Goal: Information Seeking & Learning: Learn about a topic

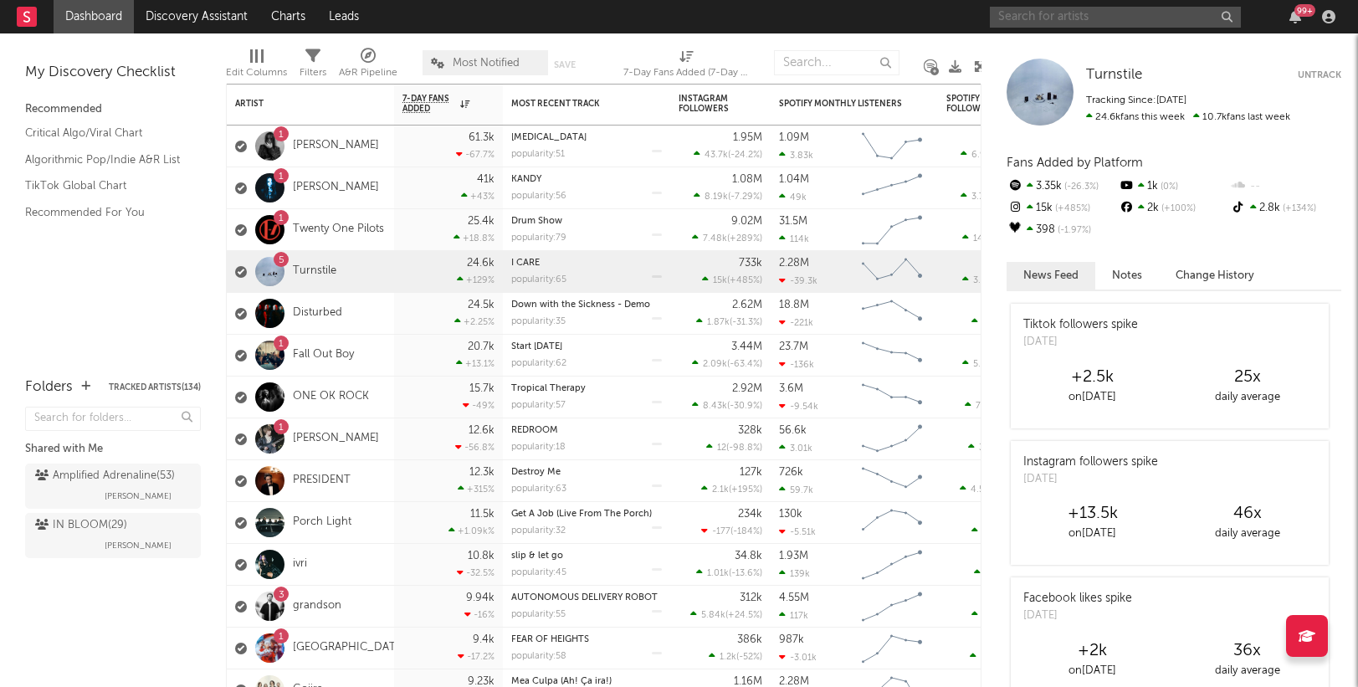
click at [1052, 17] on input "text" at bounding box center [1115, 17] width 251 height 21
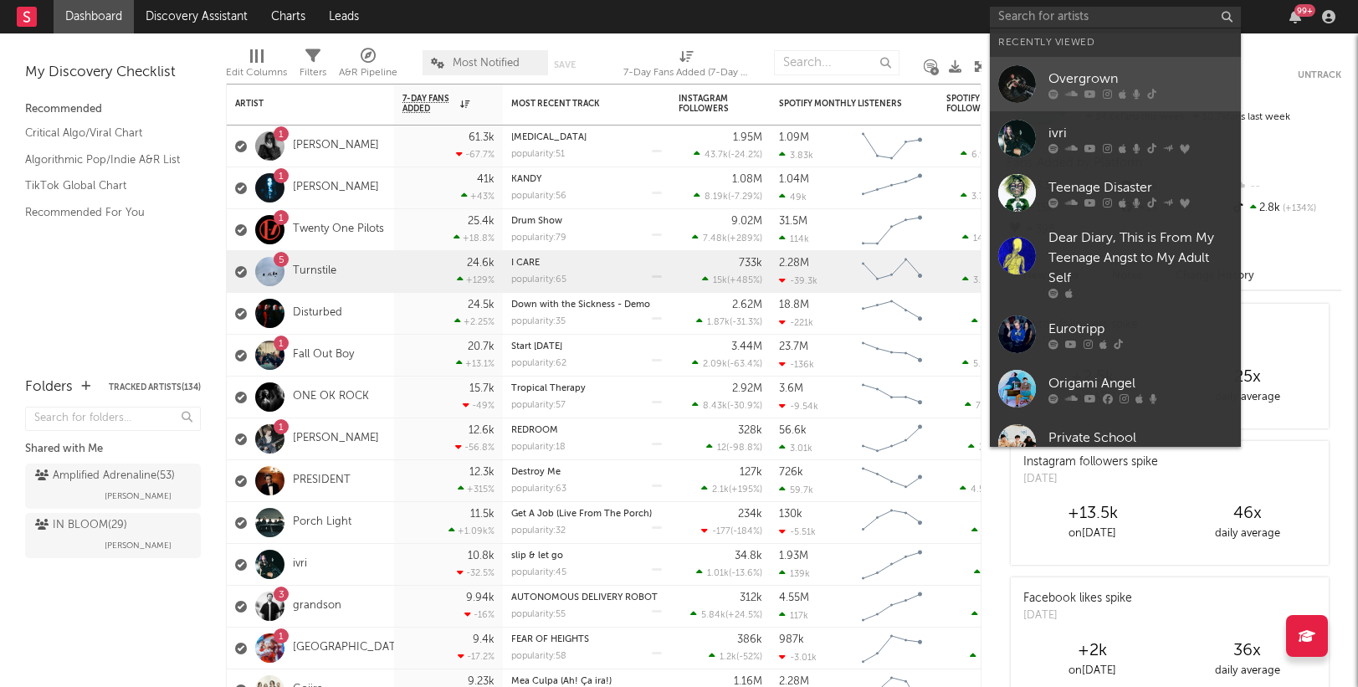
click at [1087, 78] on div "Overgrown" at bounding box center [1140, 79] width 184 height 20
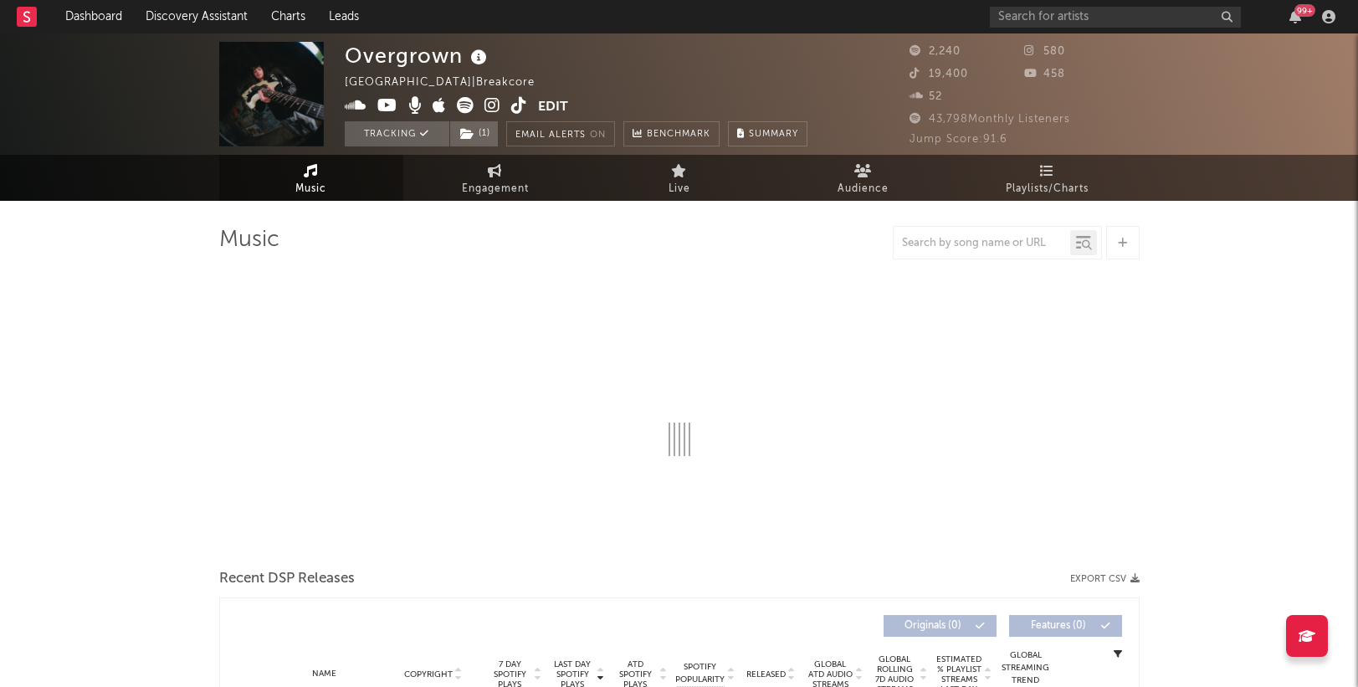
select select "1w"
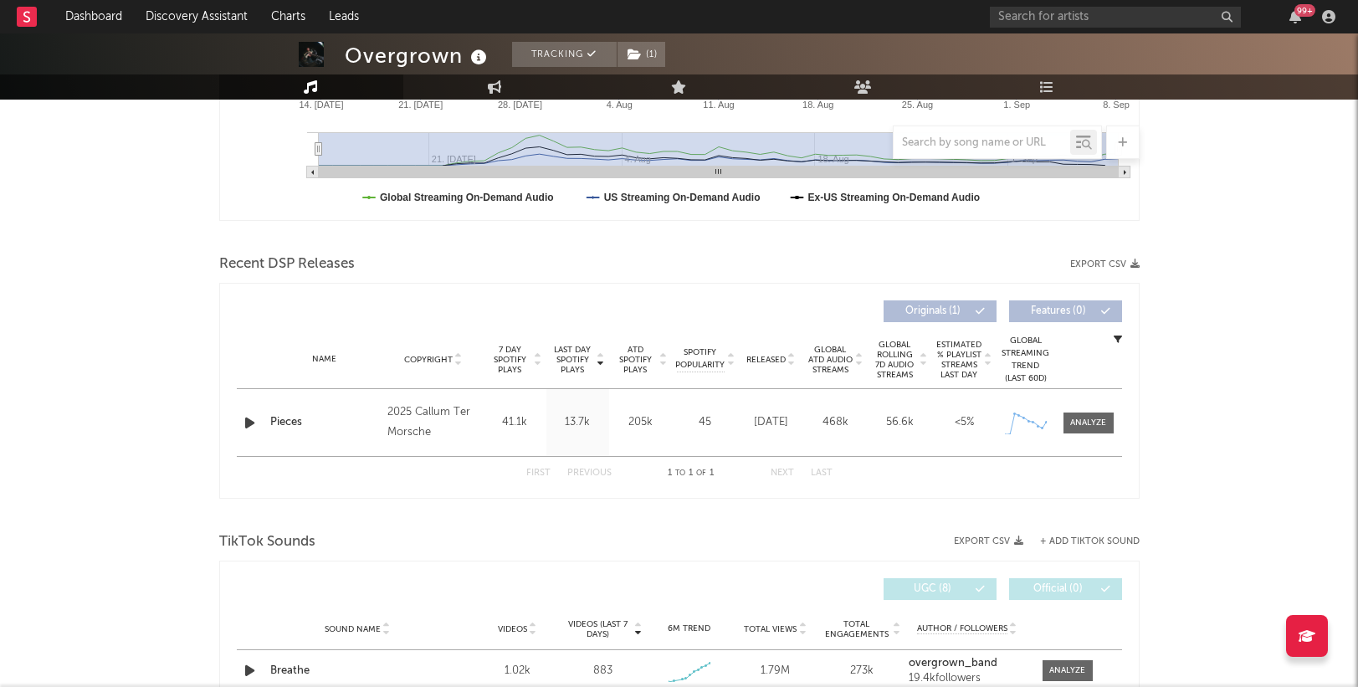
scroll to position [463, 0]
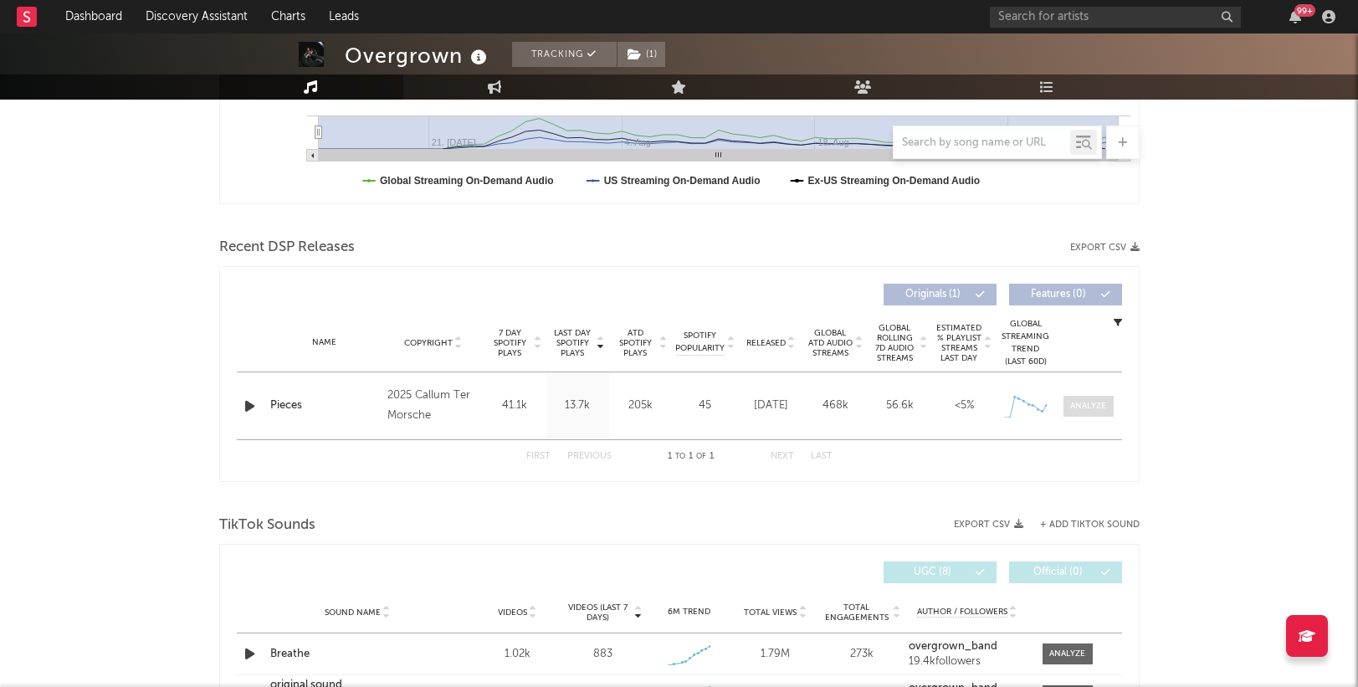
click at [1088, 407] on div at bounding box center [1088, 406] width 36 height 13
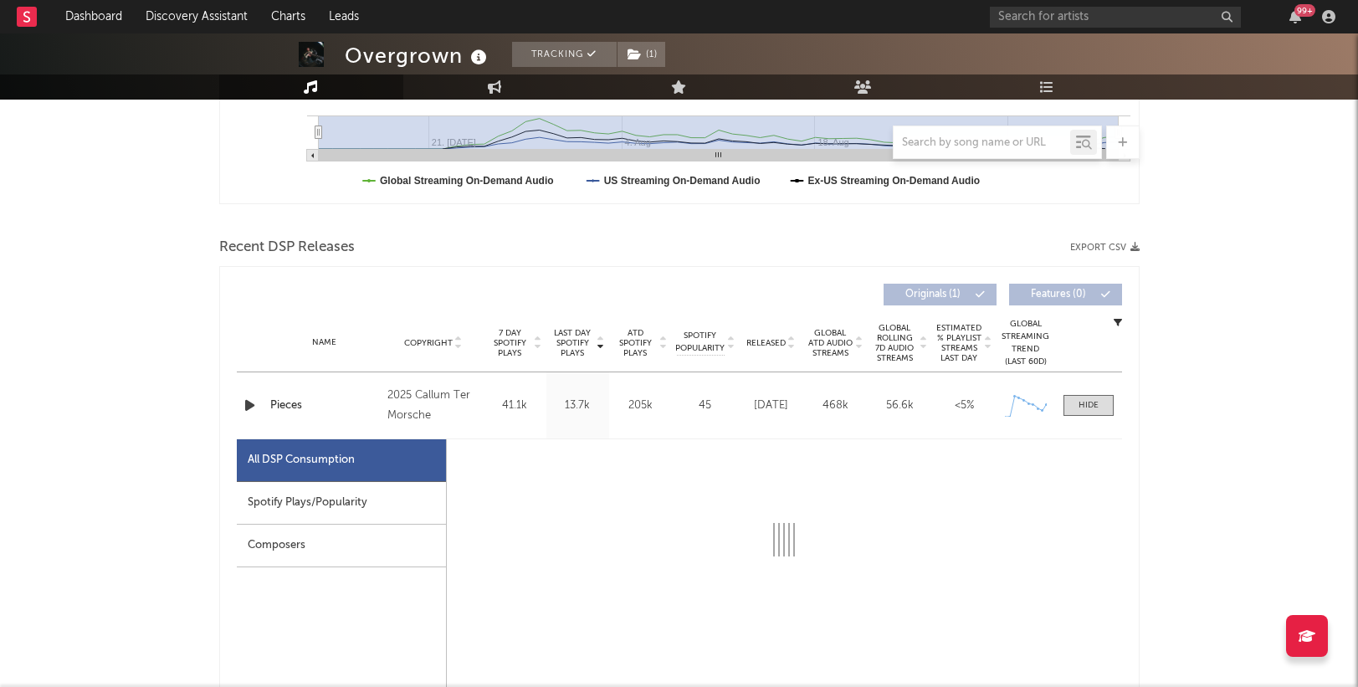
select select "1w"
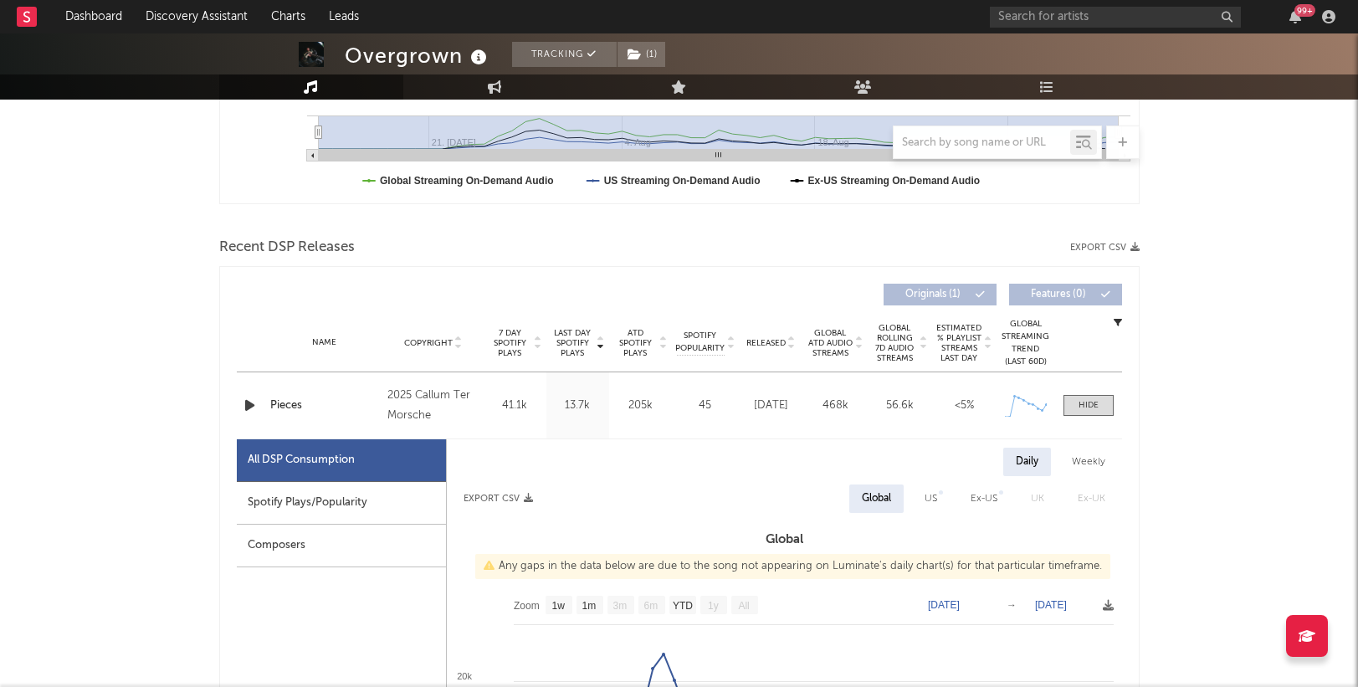
click at [351, 504] on div "Spotify Plays/Popularity" at bounding box center [341, 503] width 209 height 43
select select "1w"
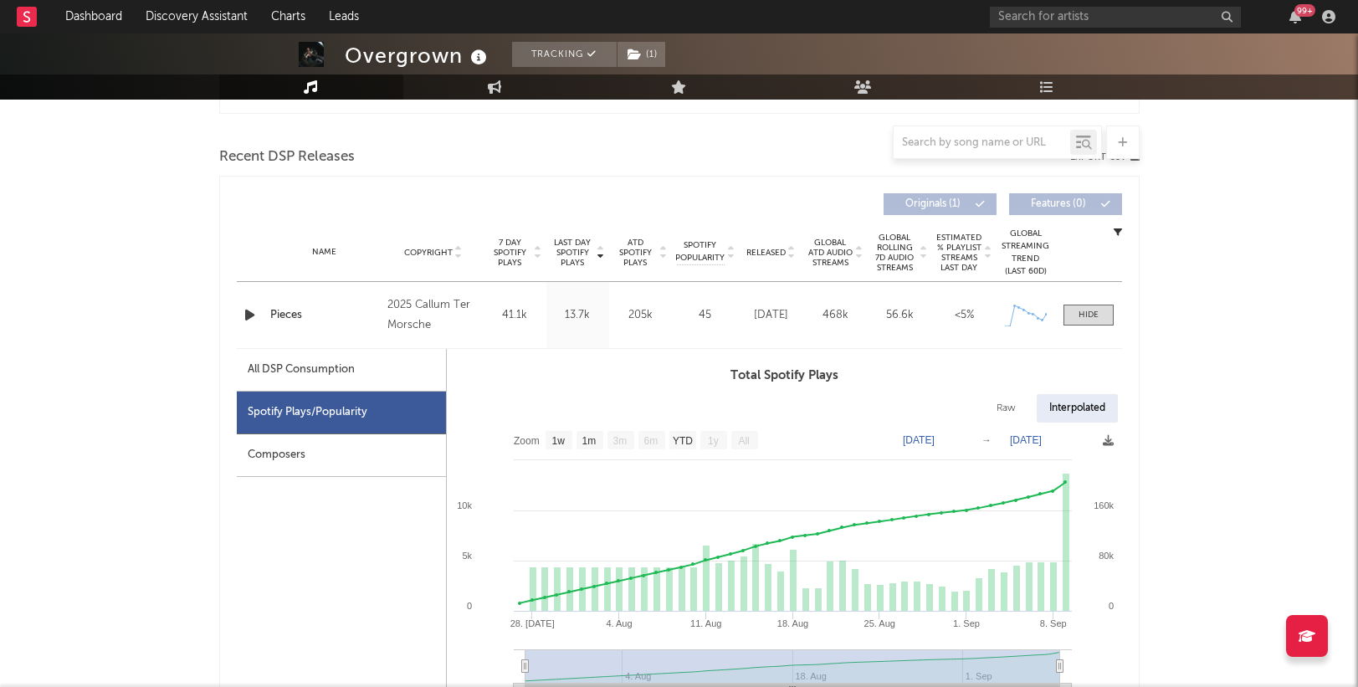
scroll to position [612, 0]
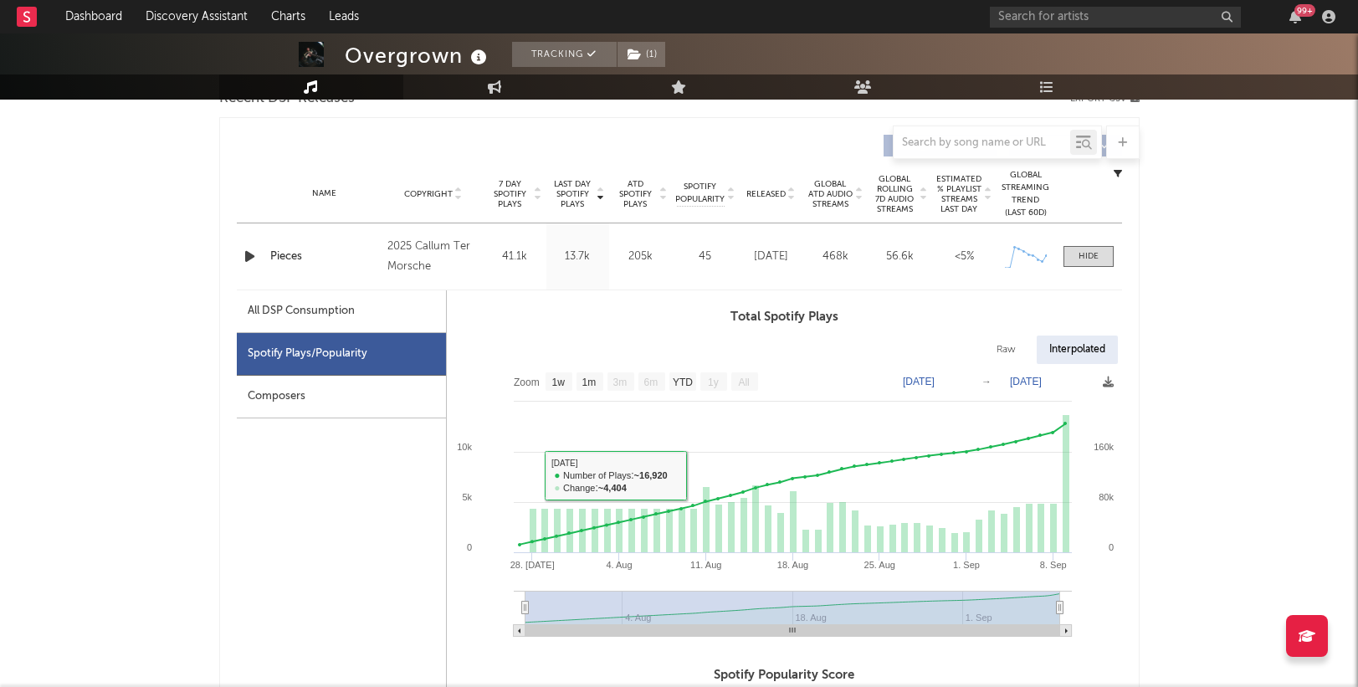
click at [322, 390] on div "Composers" at bounding box center [341, 397] width 209 height 43
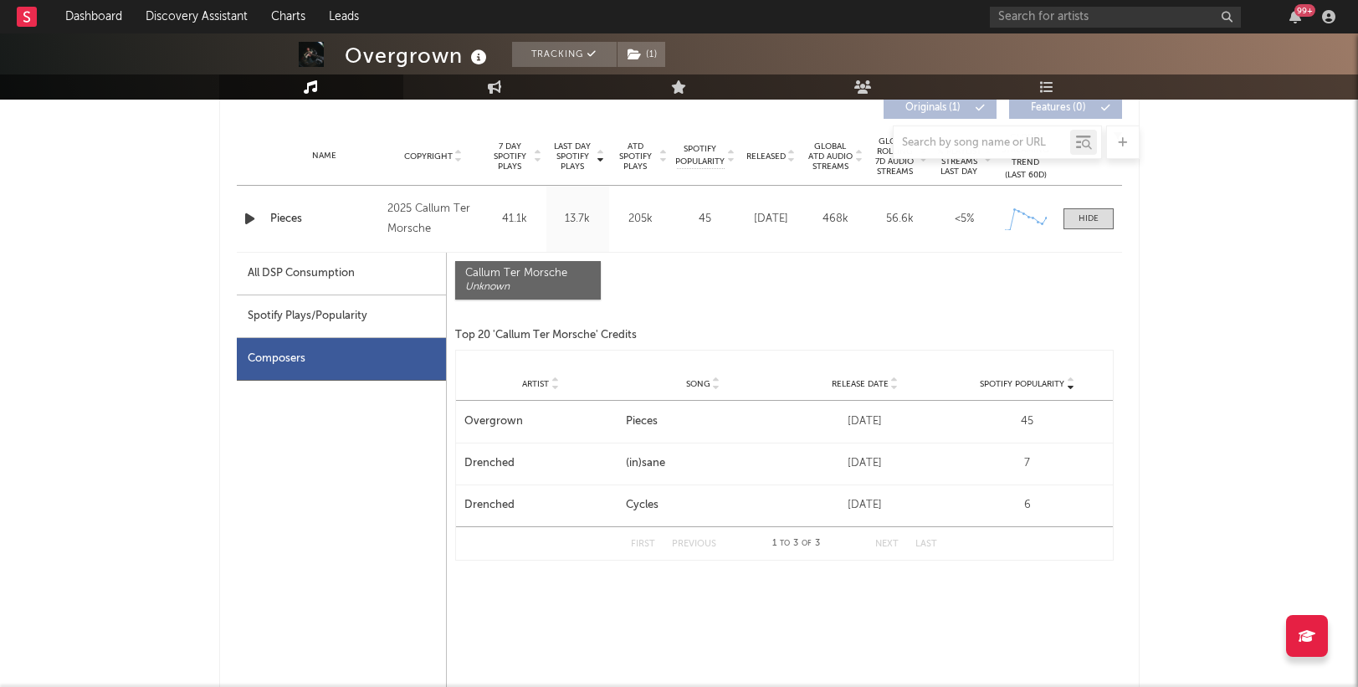
scroll to position [648, 0]
click at [333, 279] on div "All DSP Consumption" at bounding box center [301, 275] width 107 height 20
select select "1w"
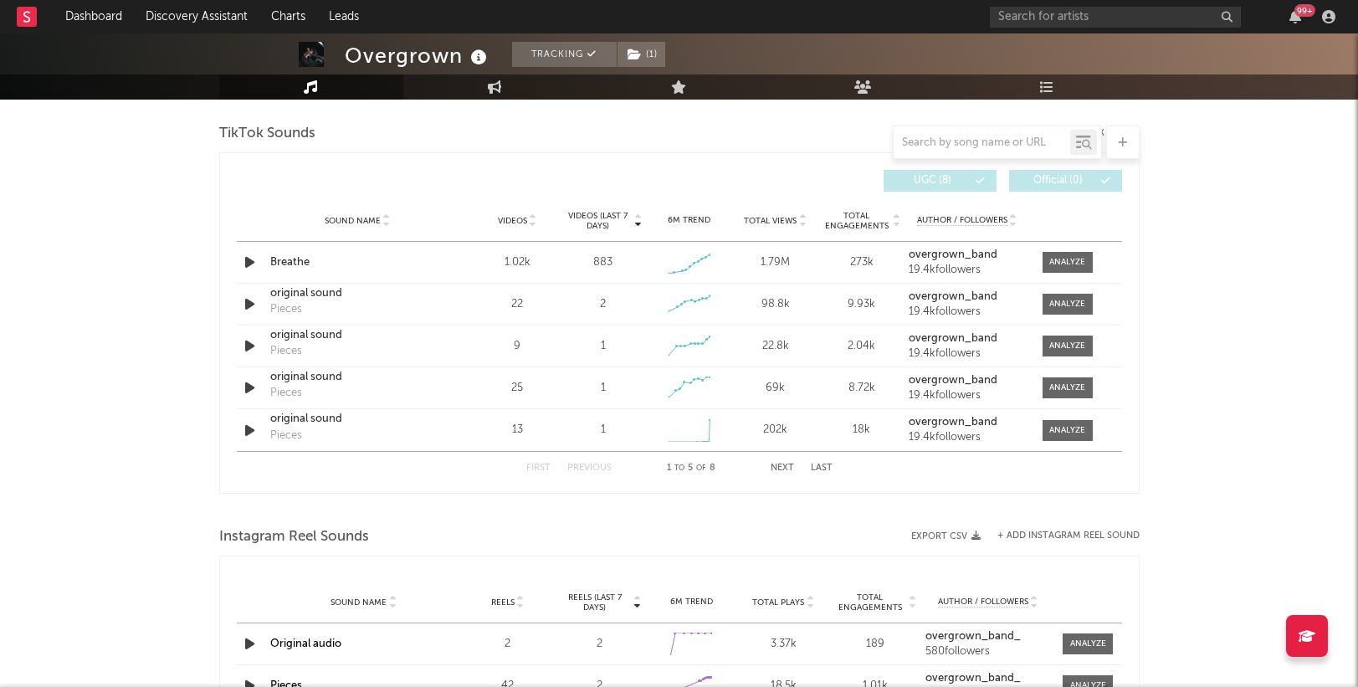
scroll to position [1652, 0]
click at [1059, 258] on div at bounding box center [1067, 260] width 36 height 13
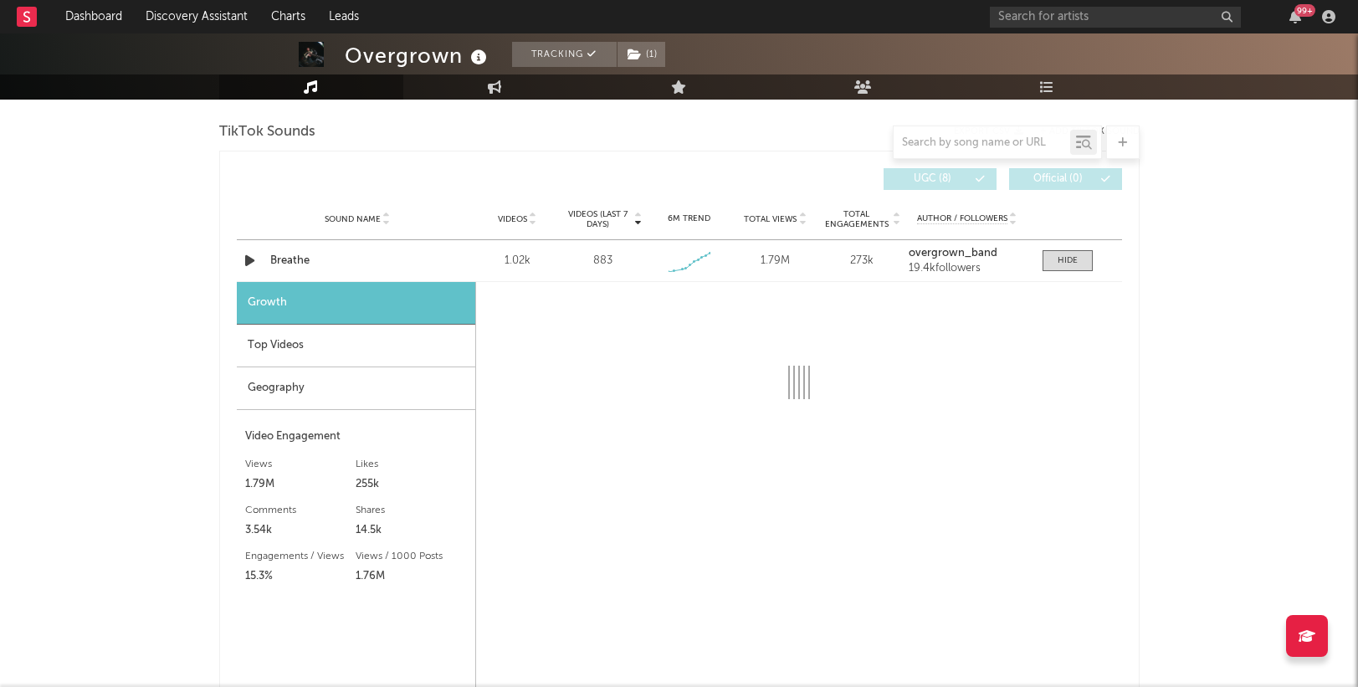
select select "1w"
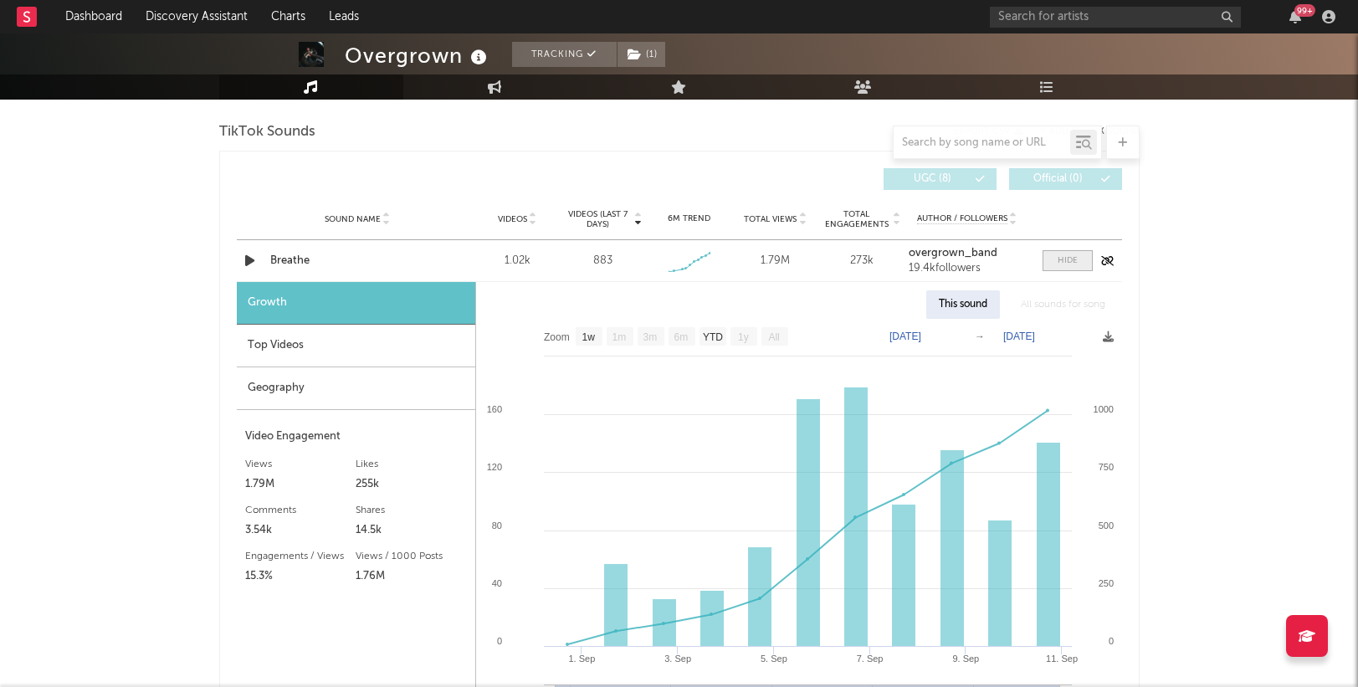
click at [1071, 264] on div at bounding box center [1067, 260] width 20 height 13
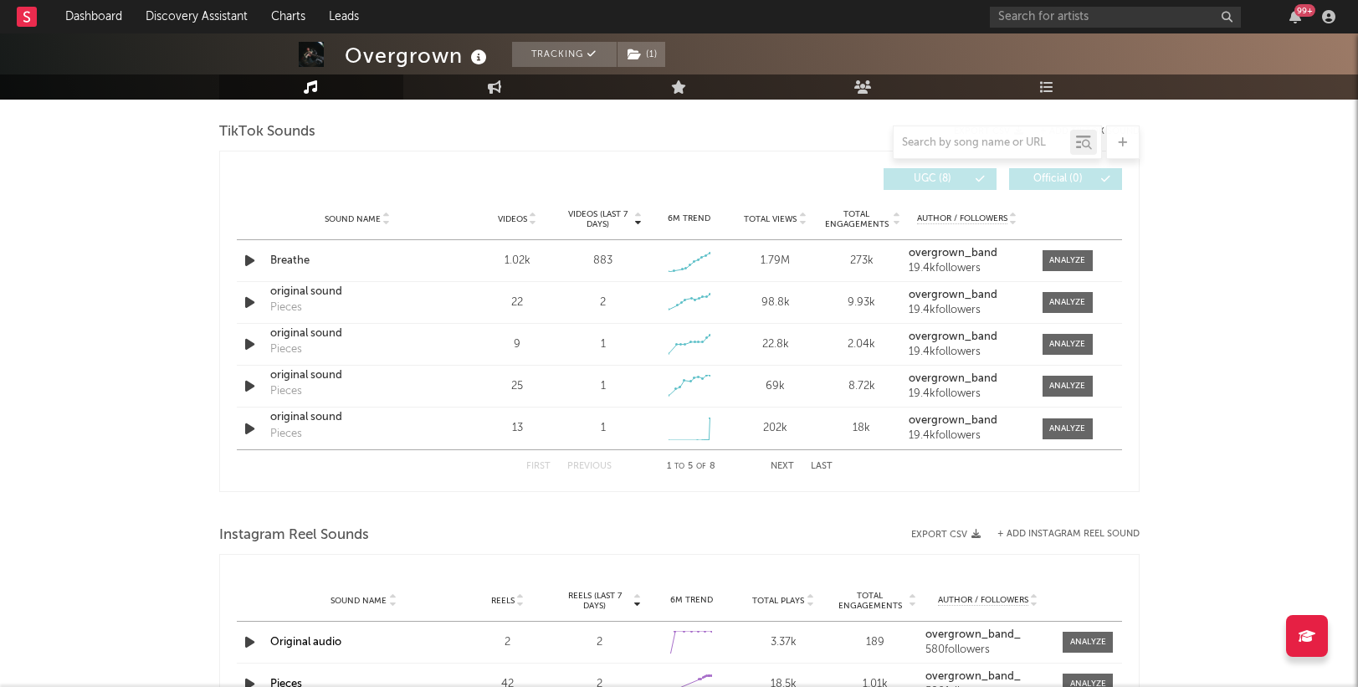
click at [782, 465] on button "Next" at bounding box center [781, 466] width 23 height 9
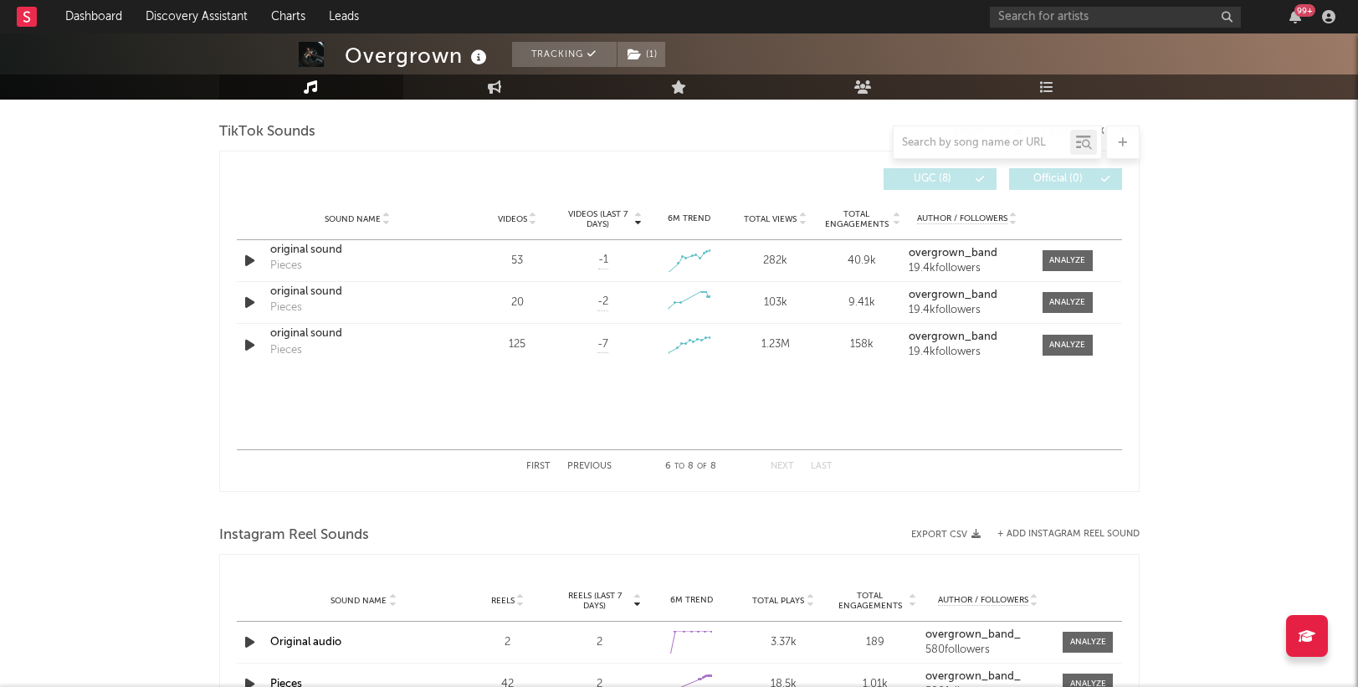
click at [592, 464] on button "Previous" at bounding box center [589, 466] width 44 height 9
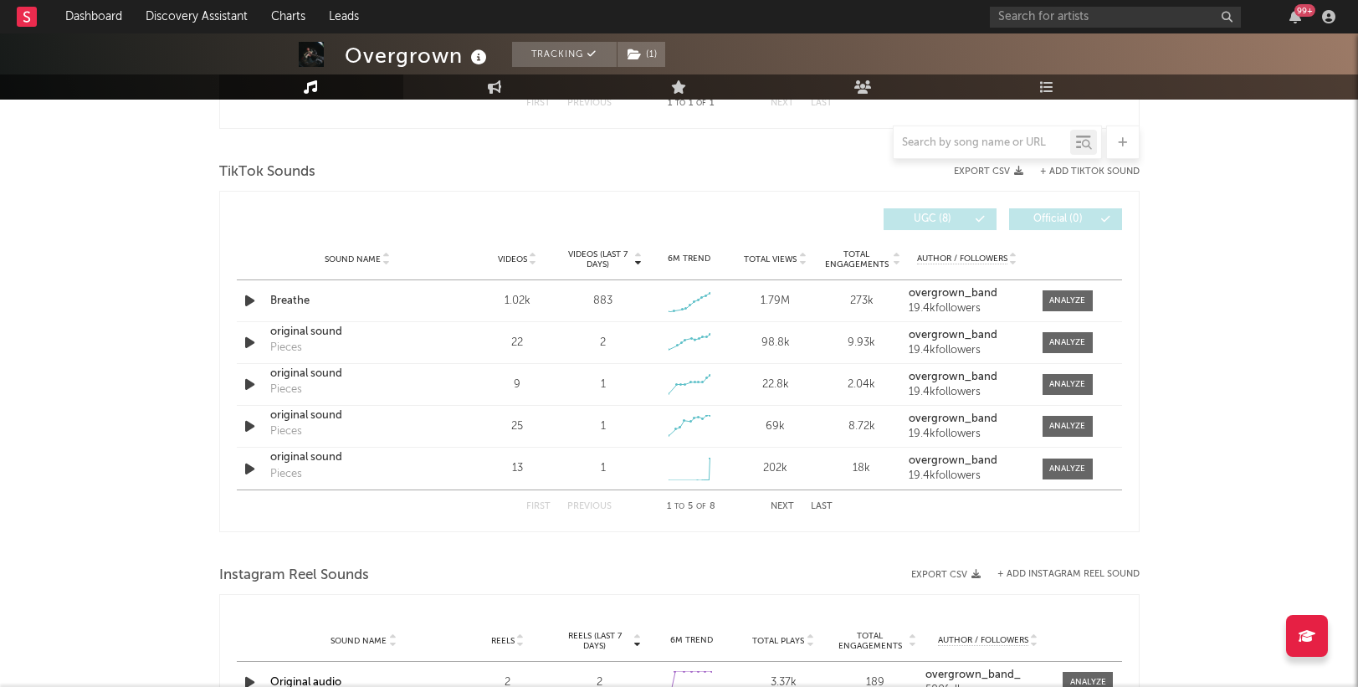
scroll to position [1625, 0]
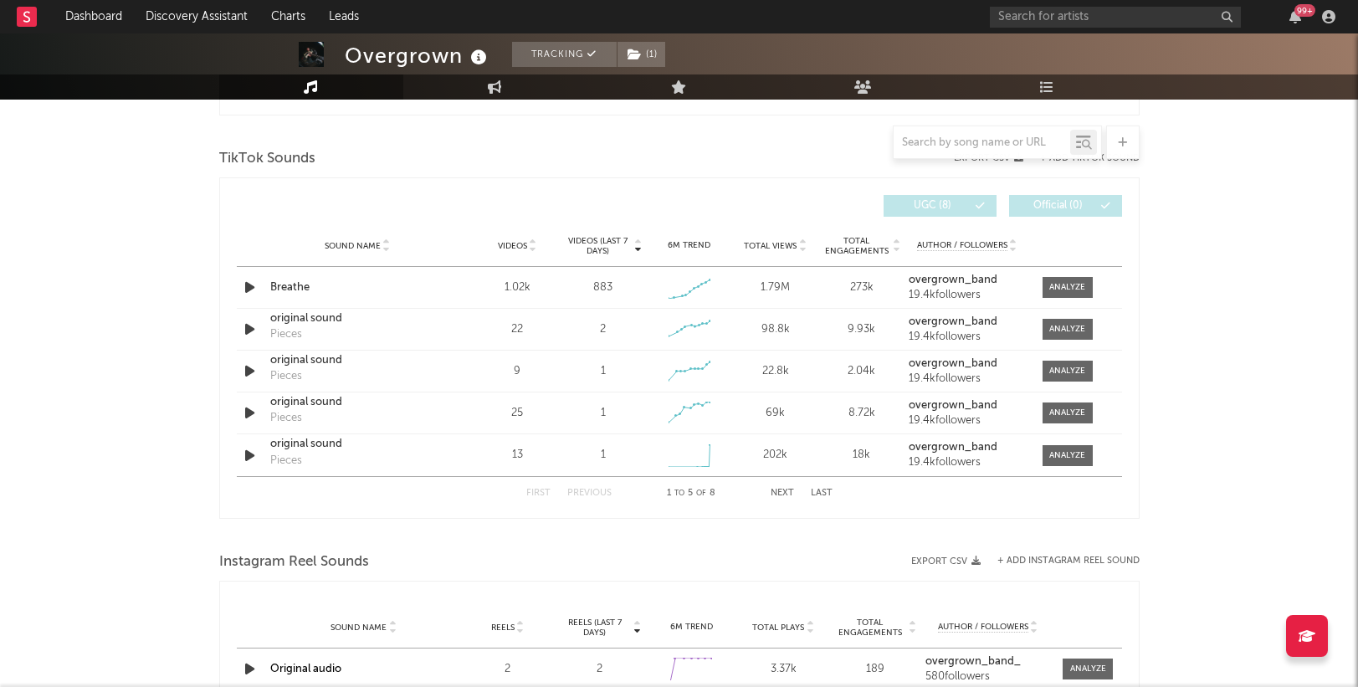
click at [867, 244] on span "Total Engagements" at bounding box center [856, 246] width 68 height 20
click at [772, 241] on span "Total Views" at bounding box center [770, 246] width 53 height 10
click at [516, 244] on span "Videos" at bounding box center [512, 246] width 29 height 10
click at [596, 248] on span "Videos (last 7 days)" at bounding box center [598, 246] width 68 height 20
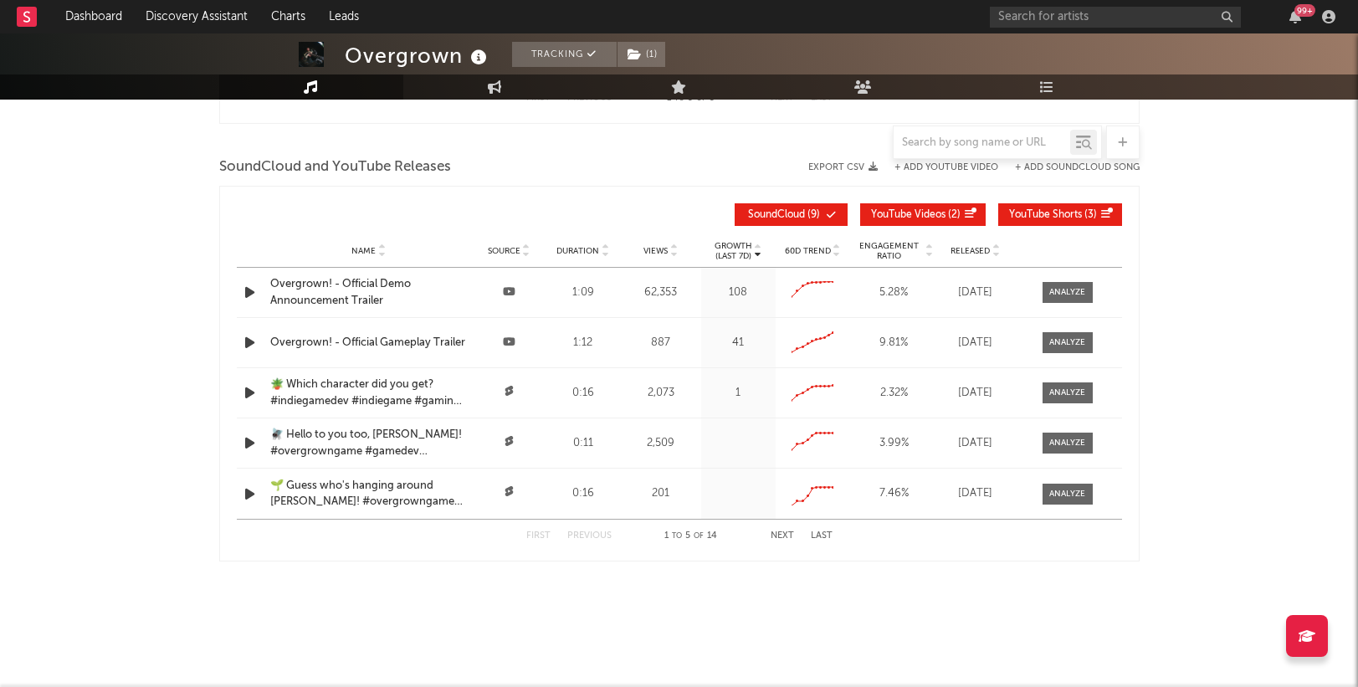
scroll to position [2318, 0]
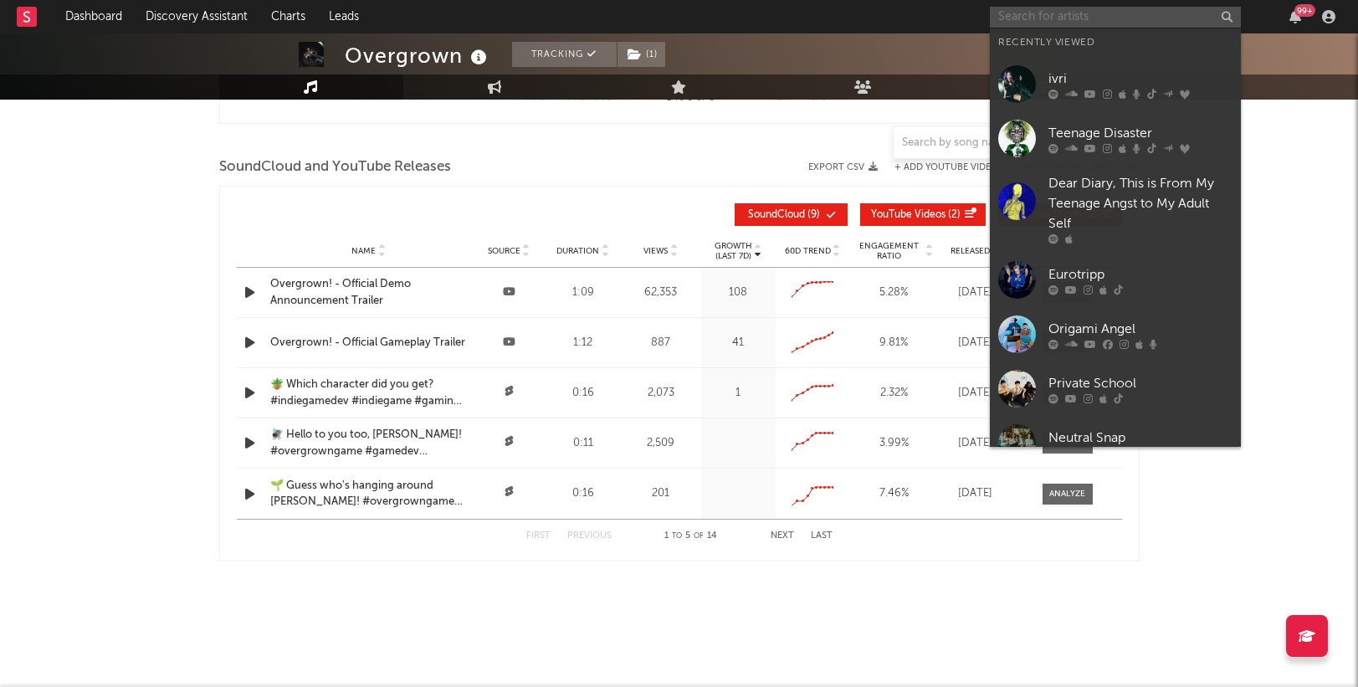
click at [1098, 10] on input "text" at bounding box center [1115, 17] width 251 height 21
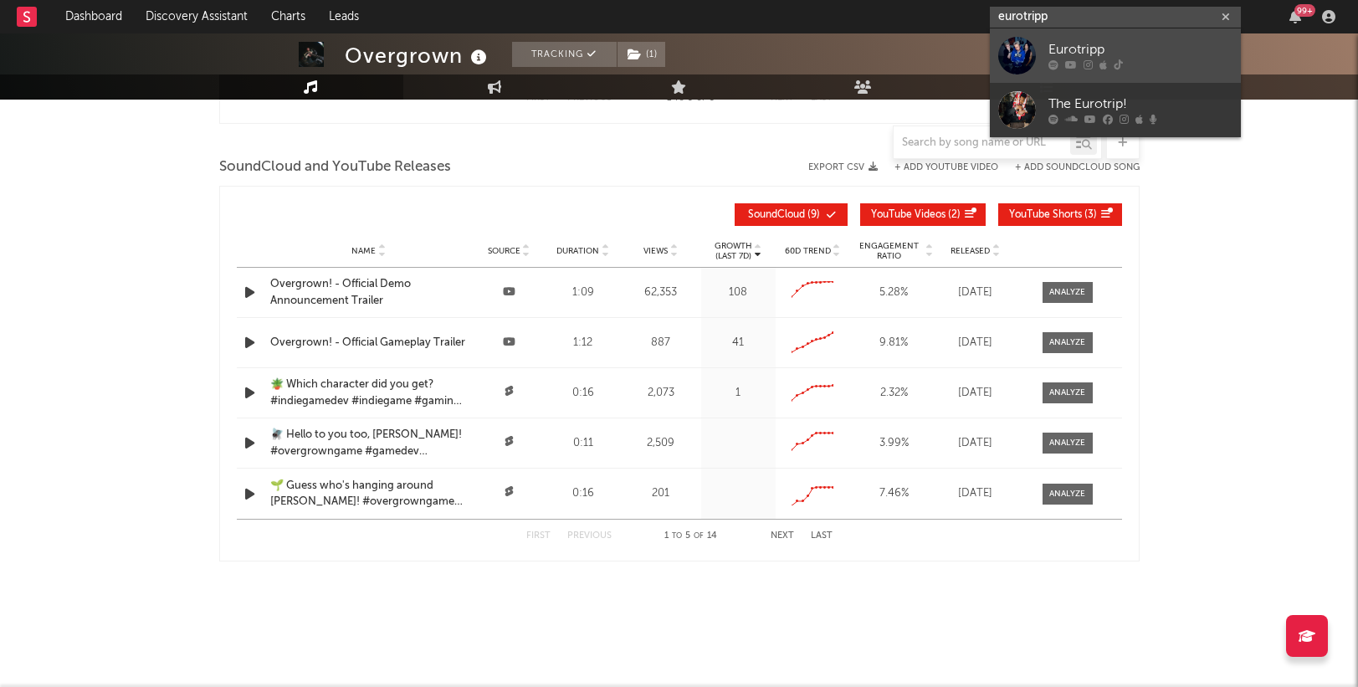
type input "eurotripp"
click at [1083, 53] on div "Eurotripp" at bounding box center [1140, 50] width 184 height 20
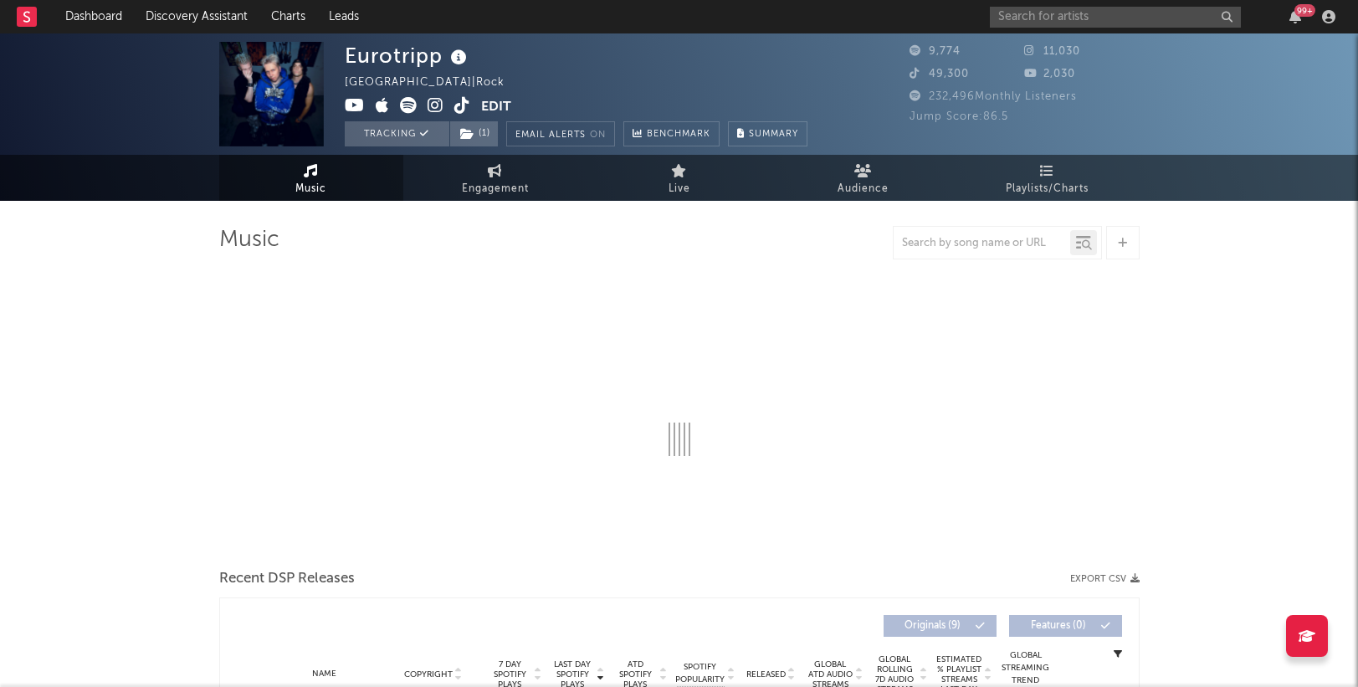
select select "1w"
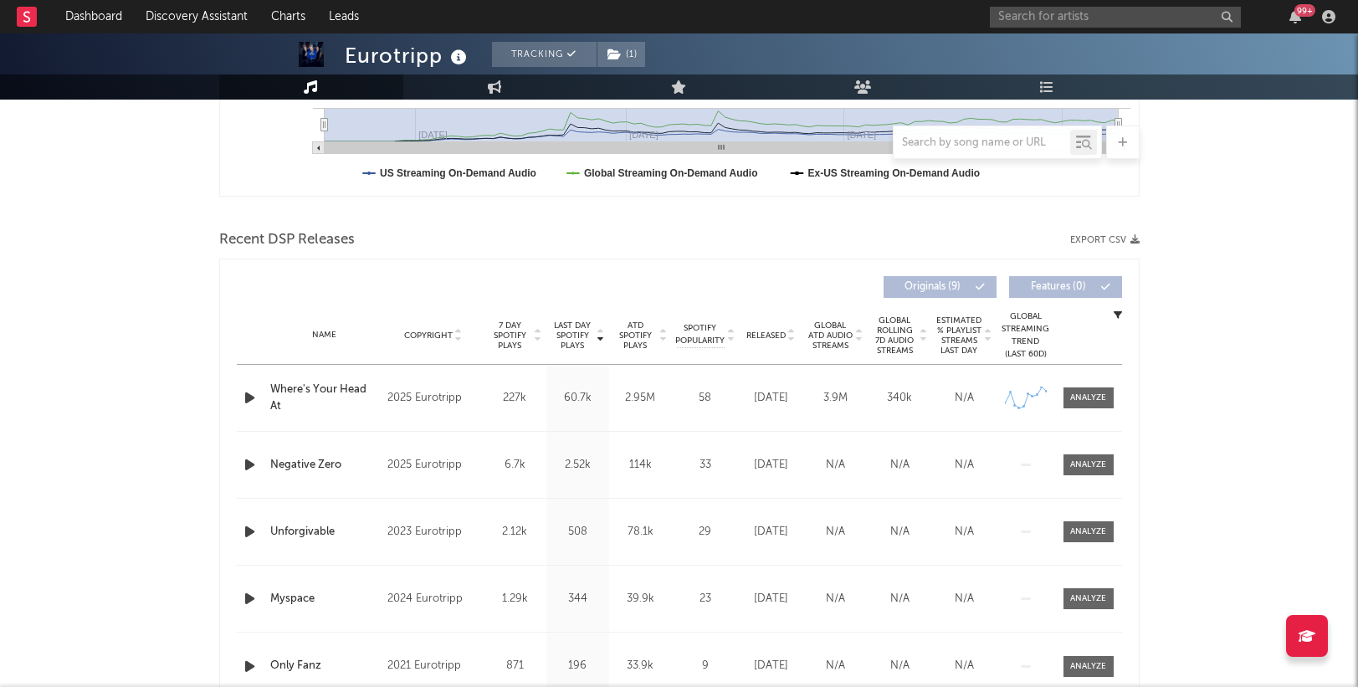
scroll to position [617, 0]
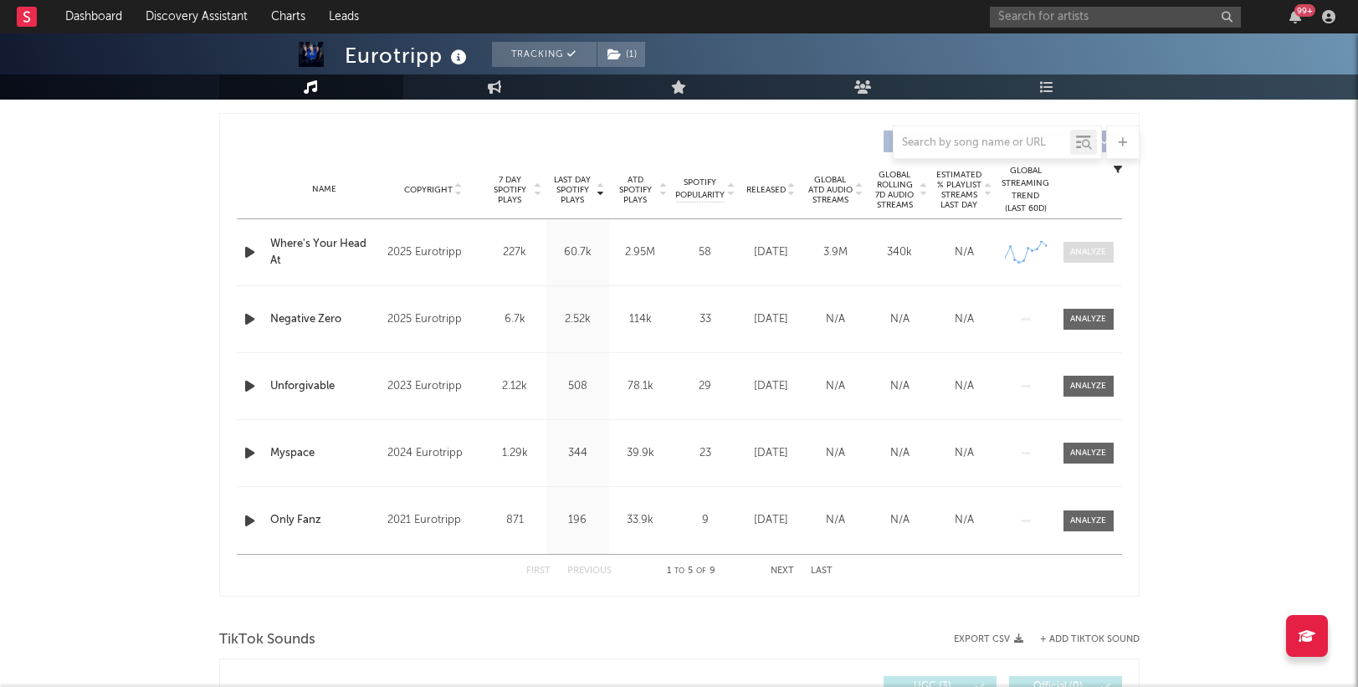
click at [1101, 251] on div at bounding box center [1088, 252] width 36 height 13
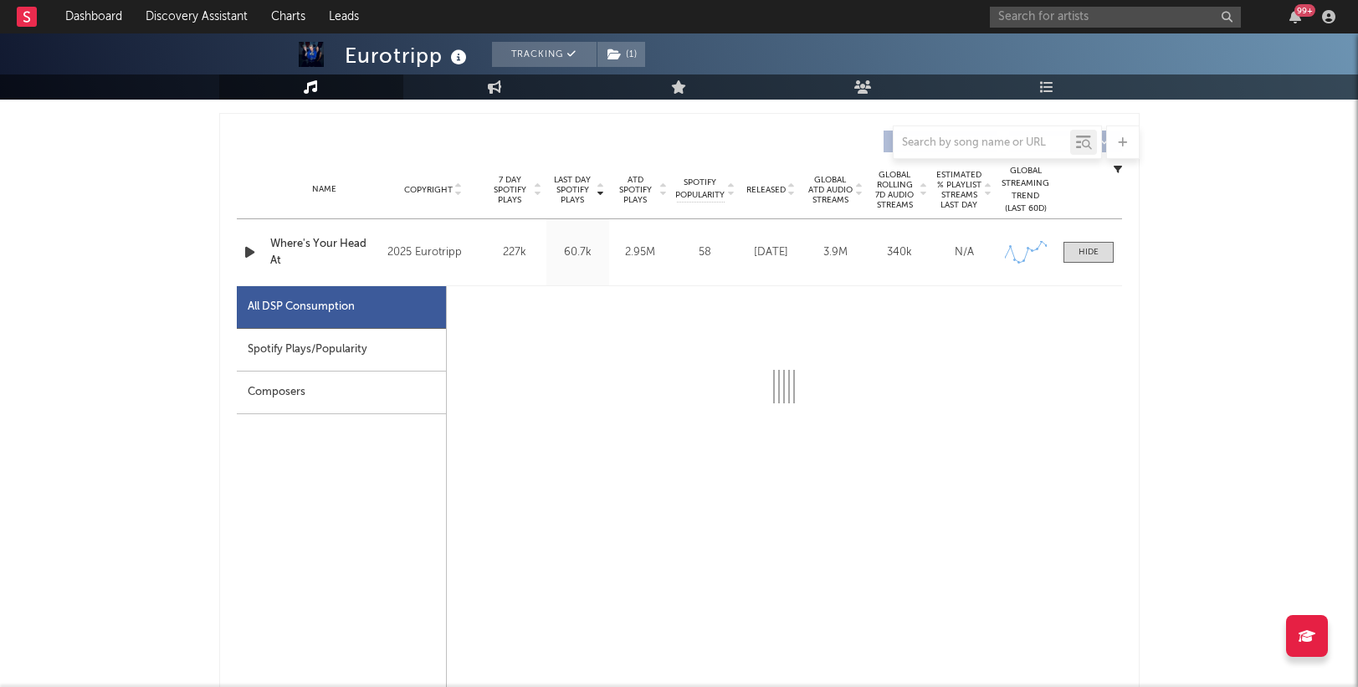
select select "1w"
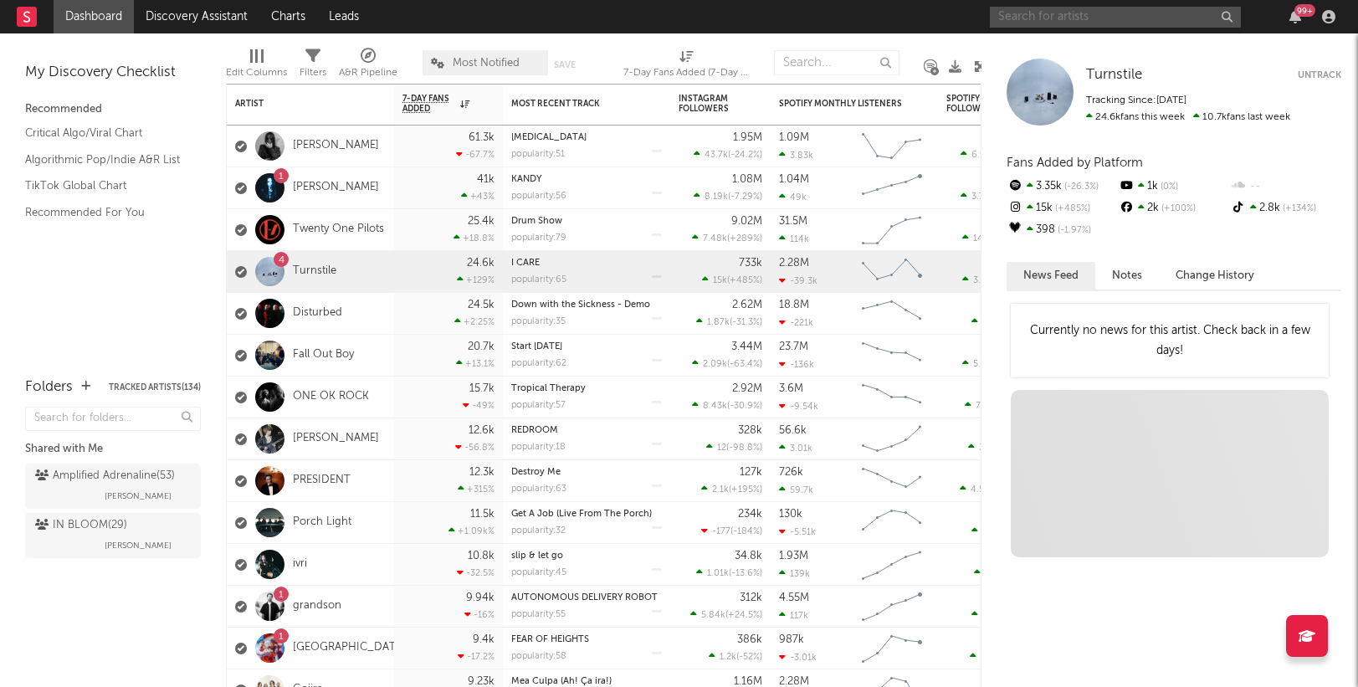
click at [1109, 18] on input "text" at bounding box center [1115, 17] width 251 height 21
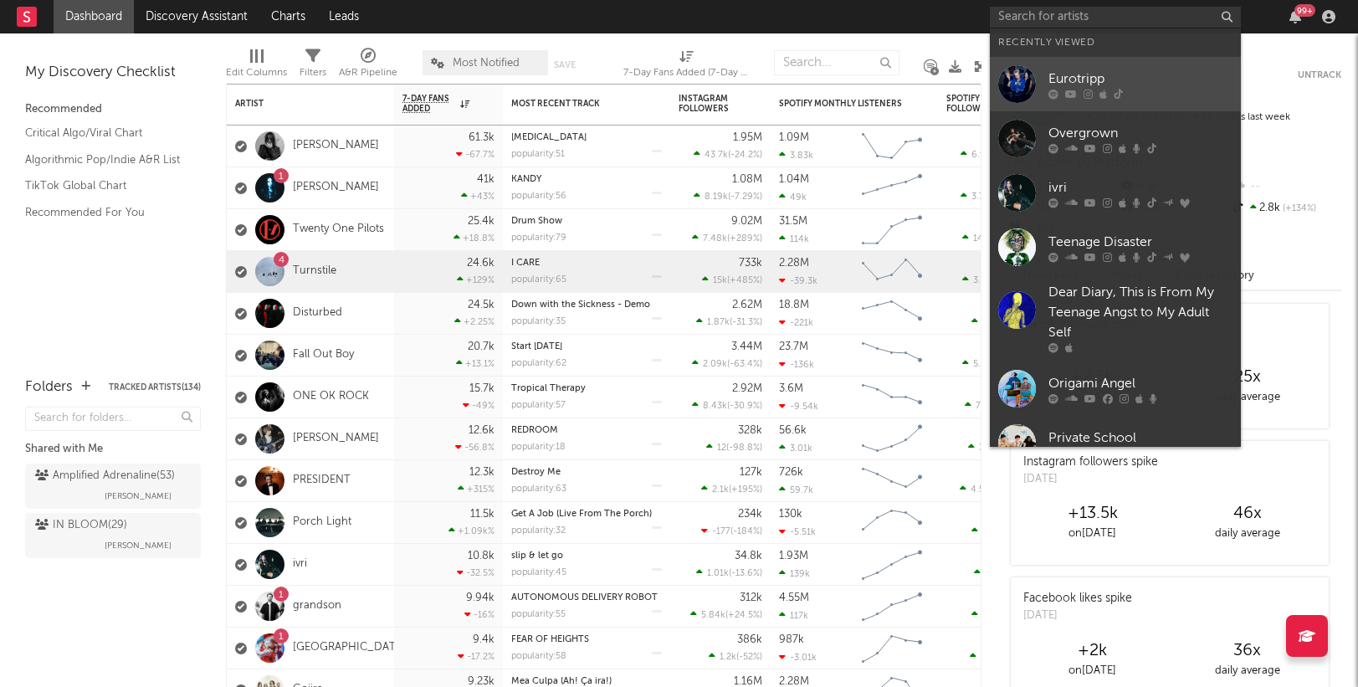
click at [1105, 81] on div "Eurotripp" at bounding box center [1140, 79] width 184 height 20
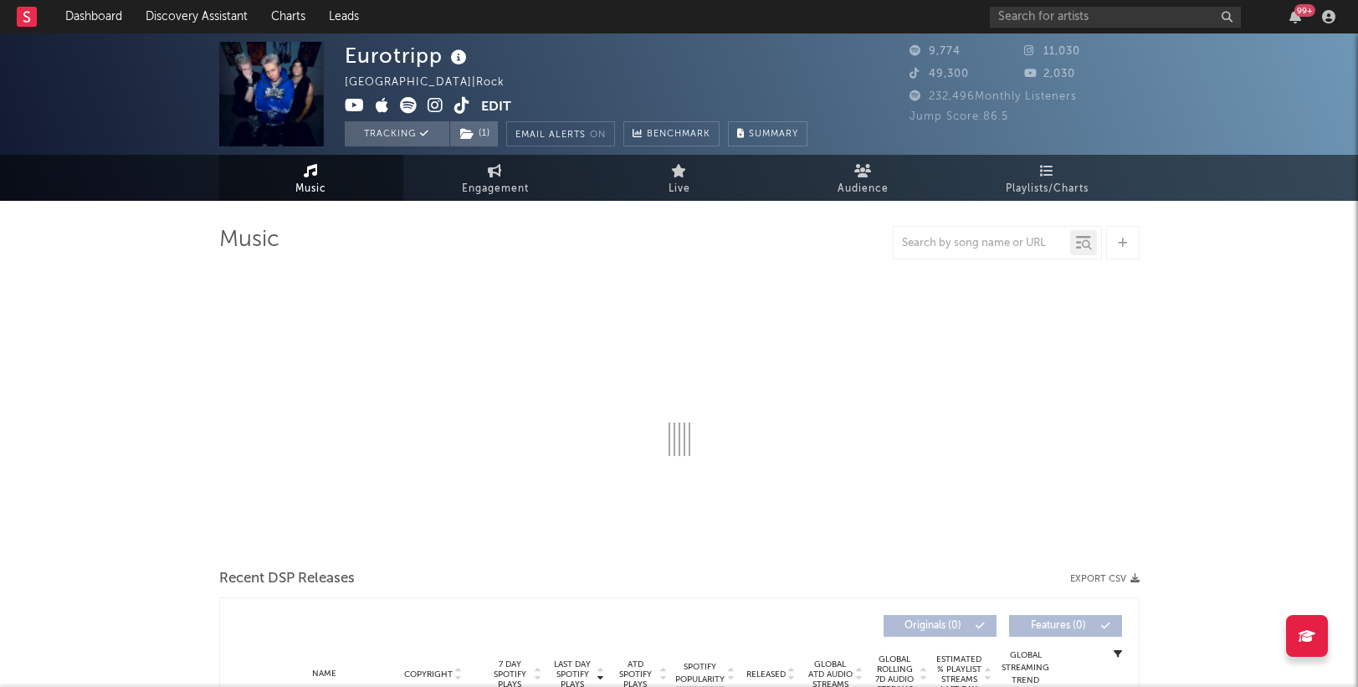
select select "1w"
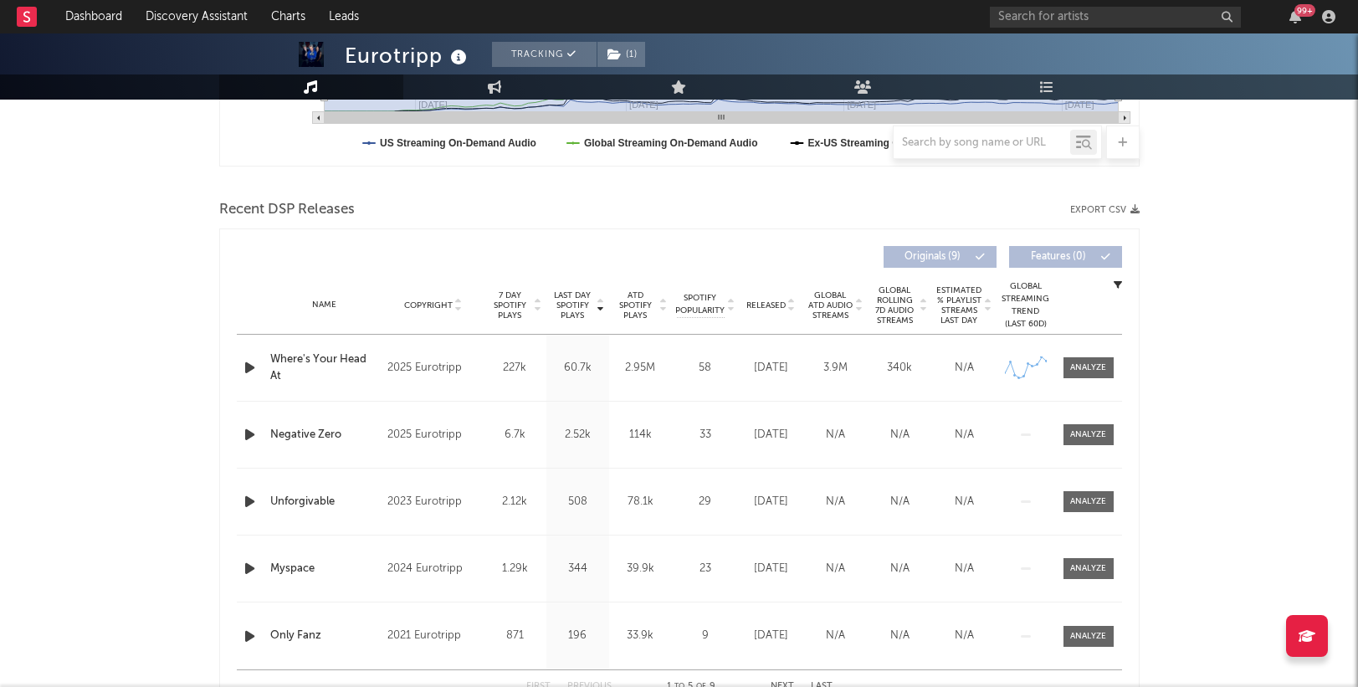
scroll to position [502, 0]
